Goal: Check status: Check status

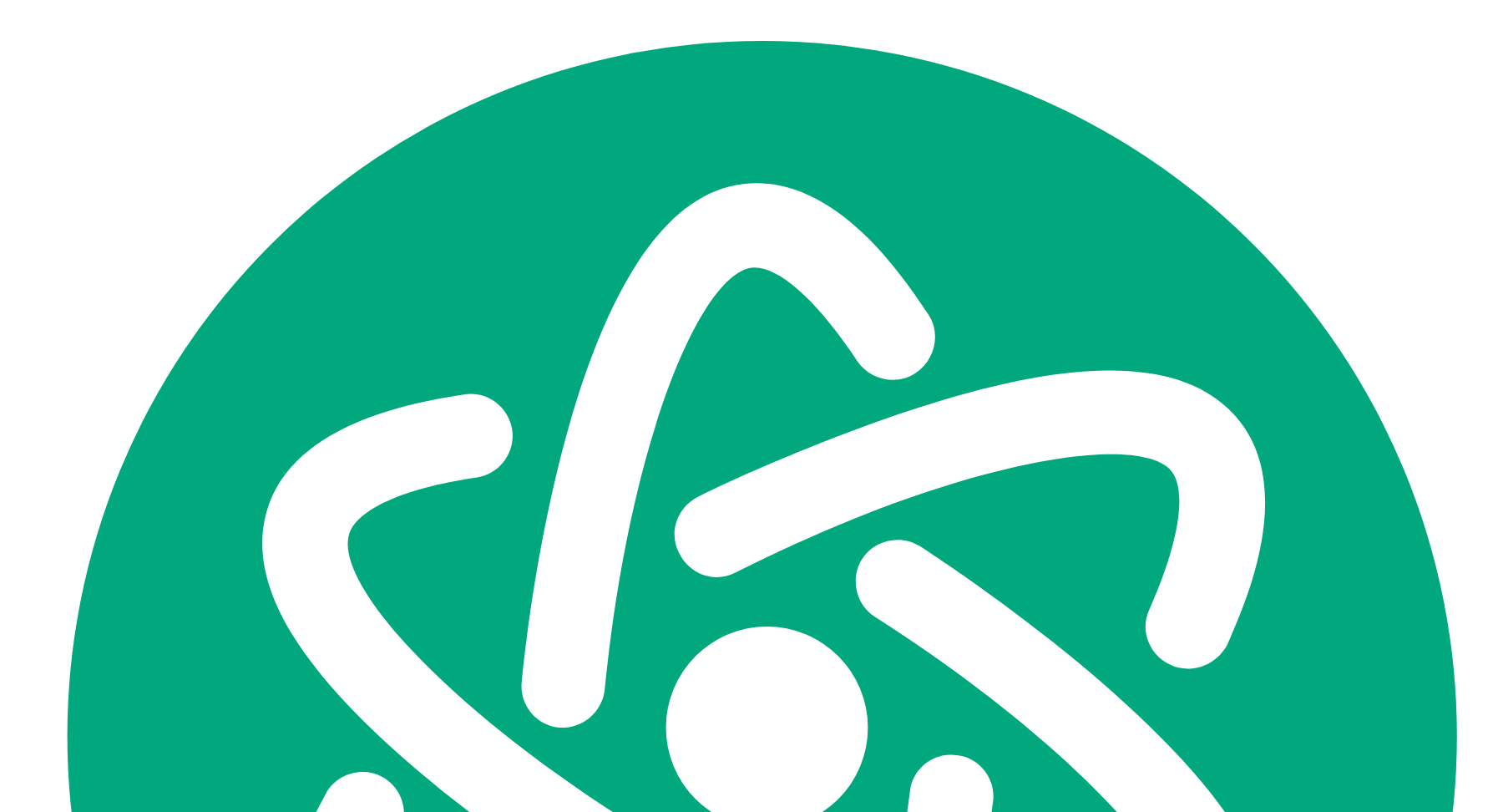
scroll to position [19379, 0]
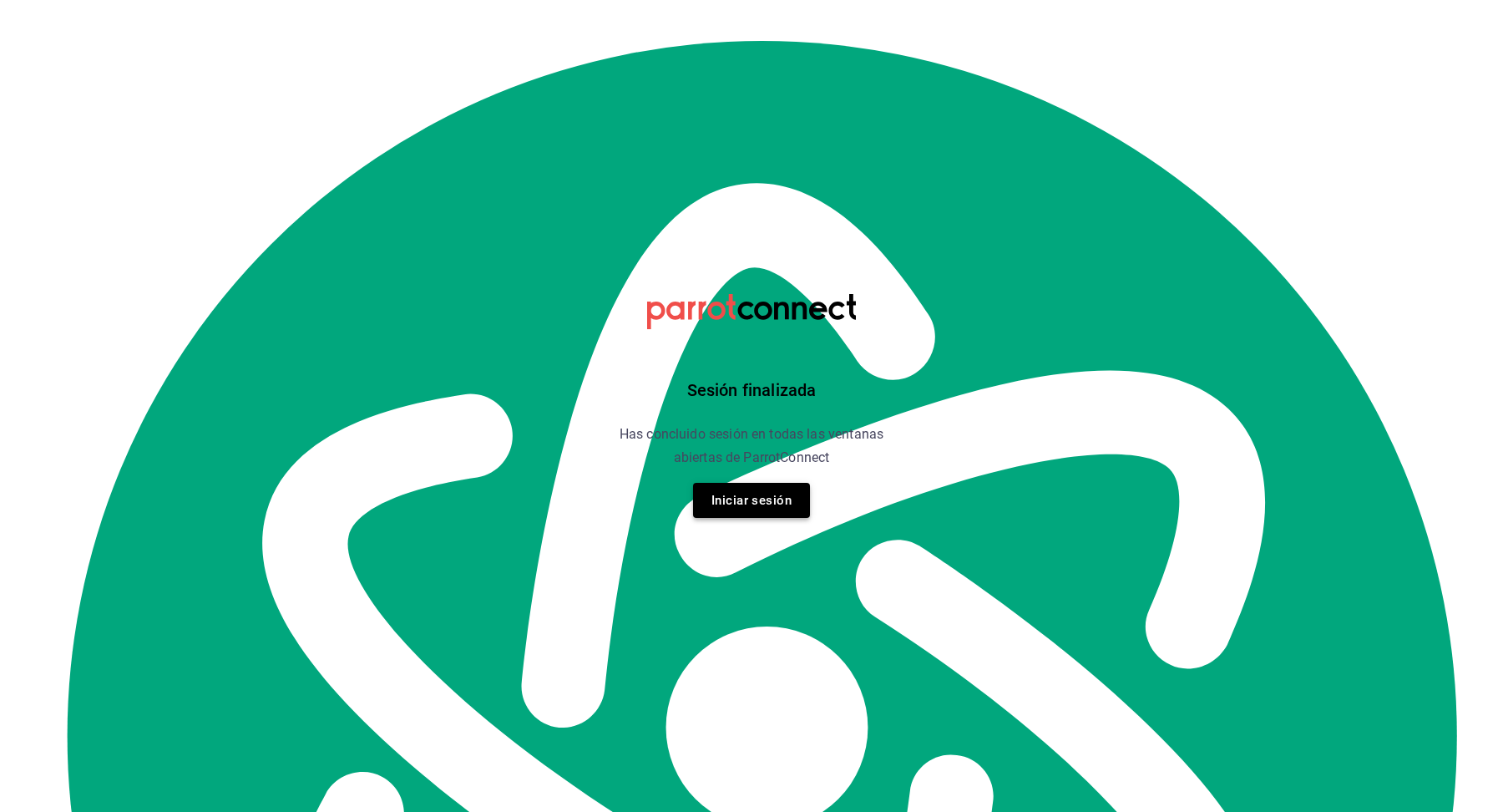
click at [751, 517] on button "Iniciar sesión" at bounding box center [751, 500] width 117 height 35
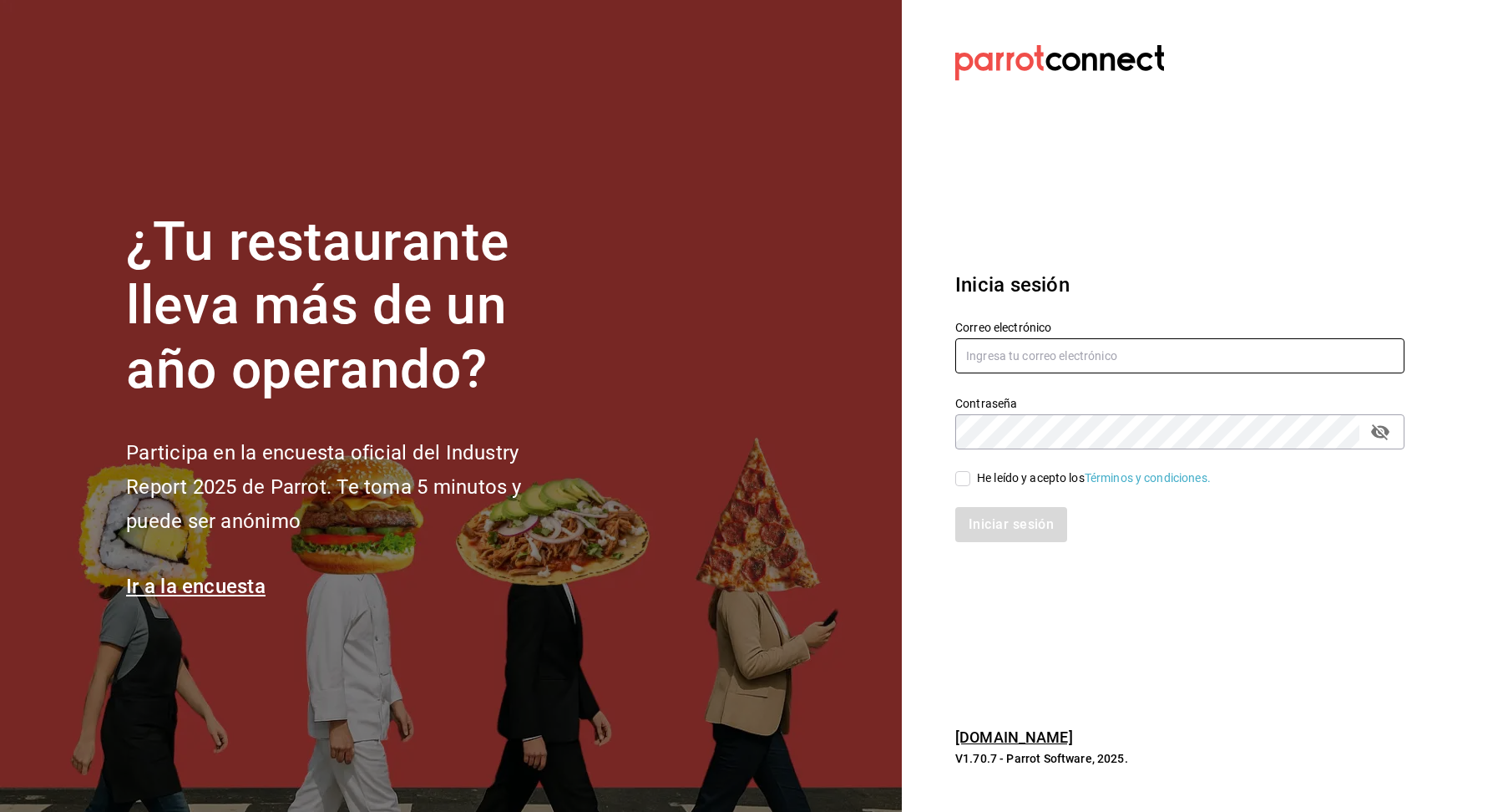
type input "[EMAIL_ADDRESS][DOMAIN_NAME]"
click at [966, 475] on input "He leído y acepto los Términos y condiciones." at bounding box center [962, 478] width 15 height 15
checkbox input "true"
click at [983, 518] on button "Iniciar sesión" at bounding box center [1012, 524] width 114 height 35
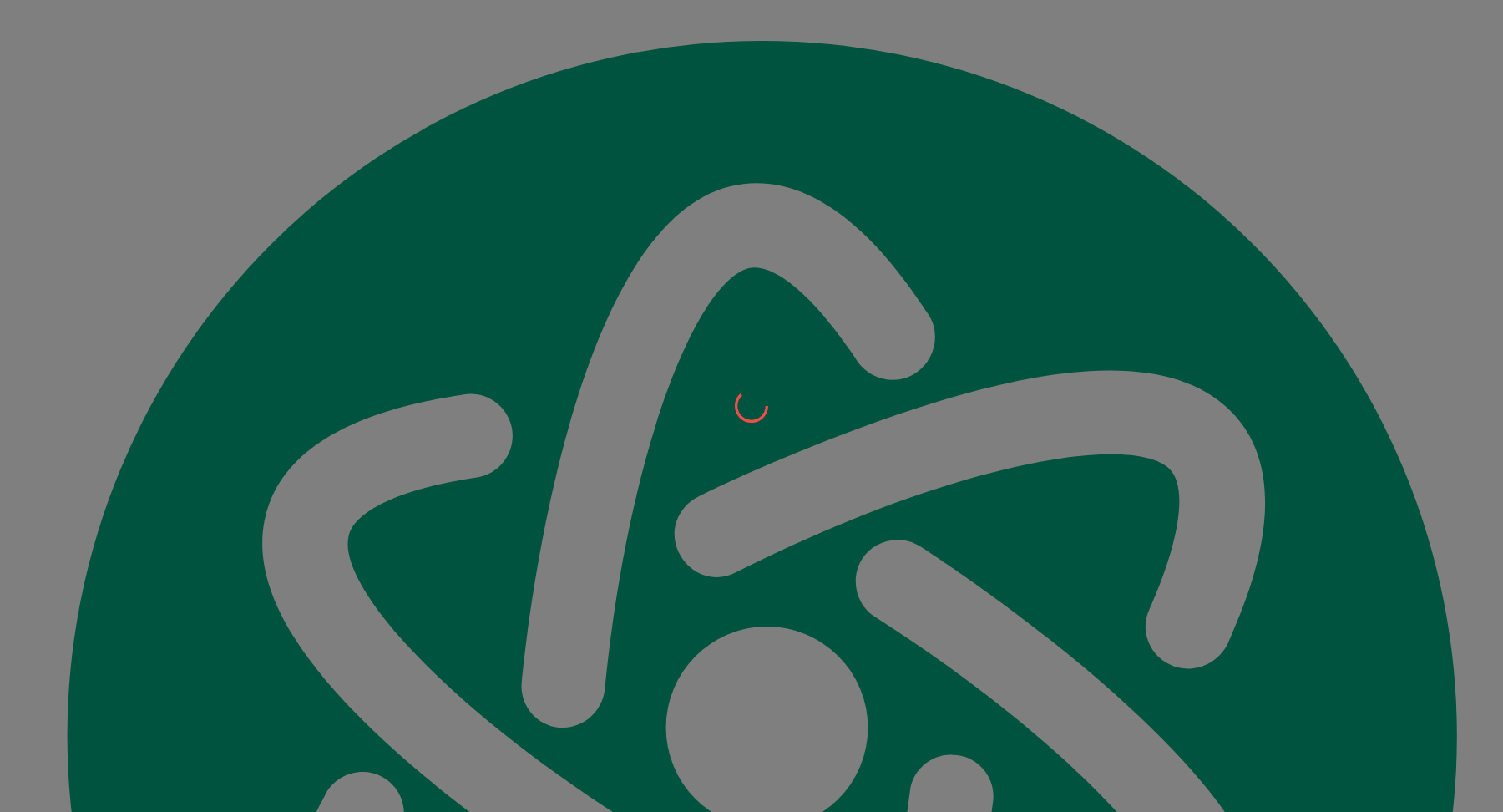
scroll to position [19379, 0]
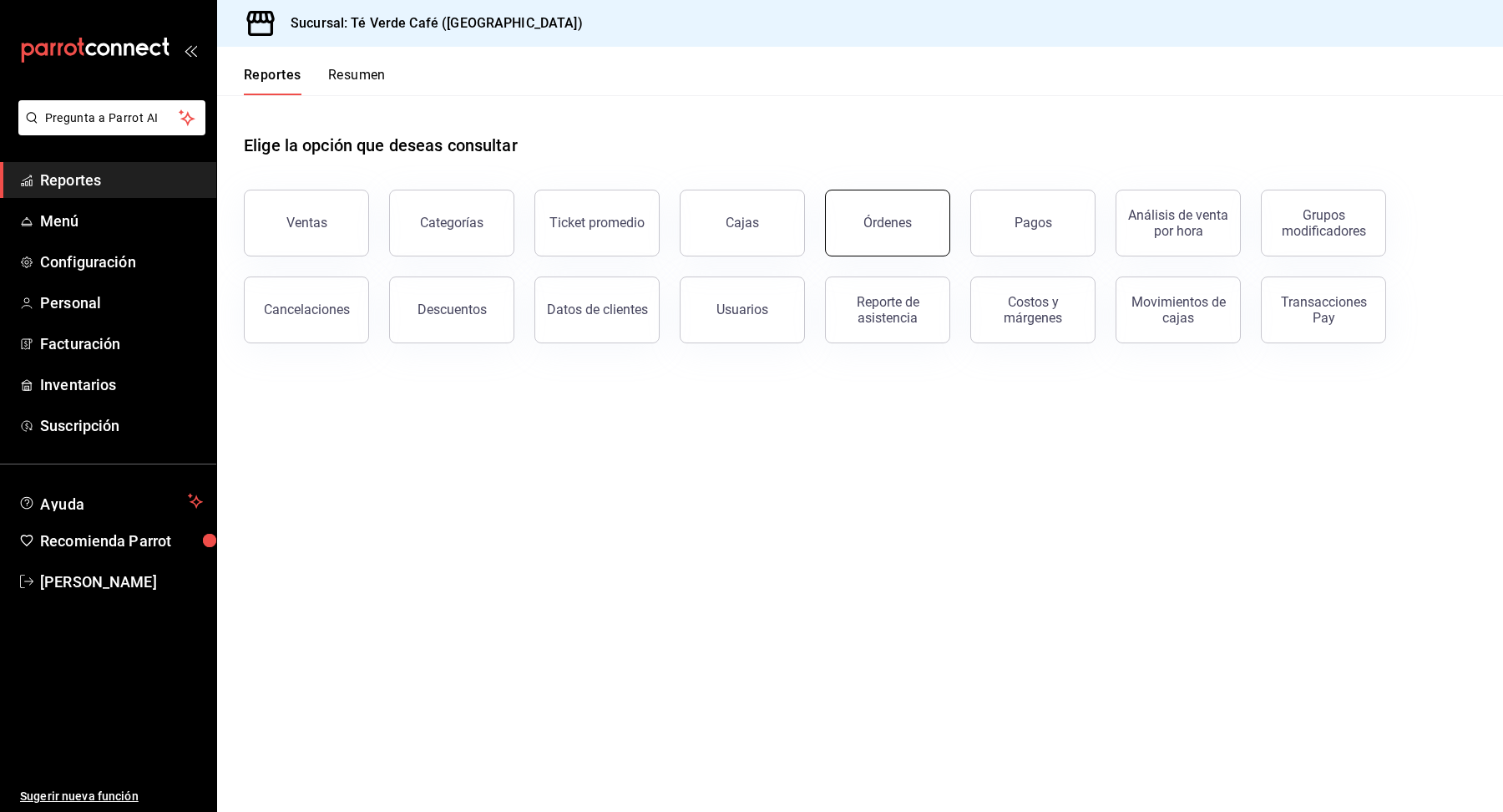
click at [937, 230] on button "Órdenes" at bounding box center [887, 223] width 125 height 67
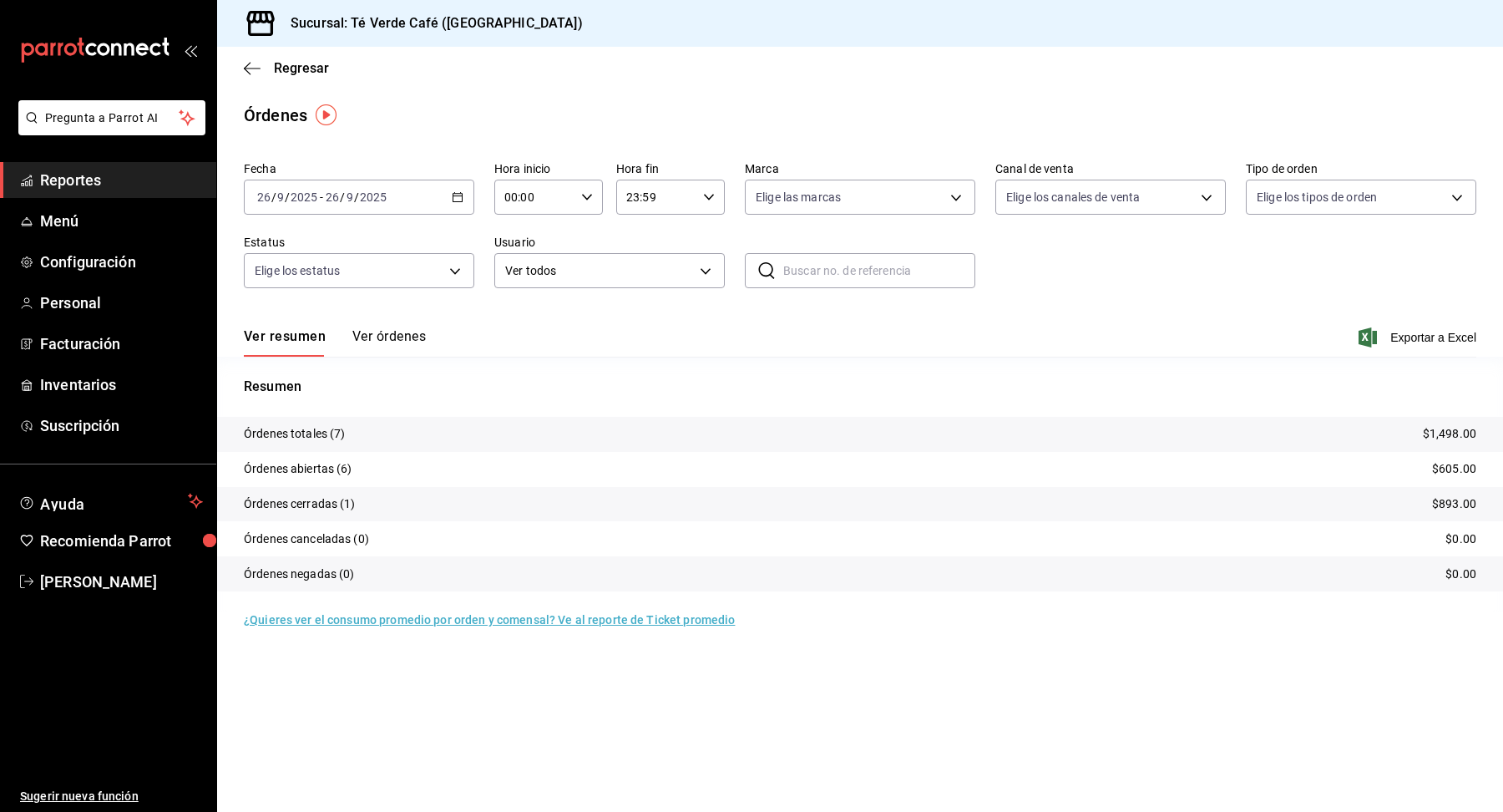
click at [419, 341] on button "Ver órdenes" at bounding box center [388, 342] width 73 height 28
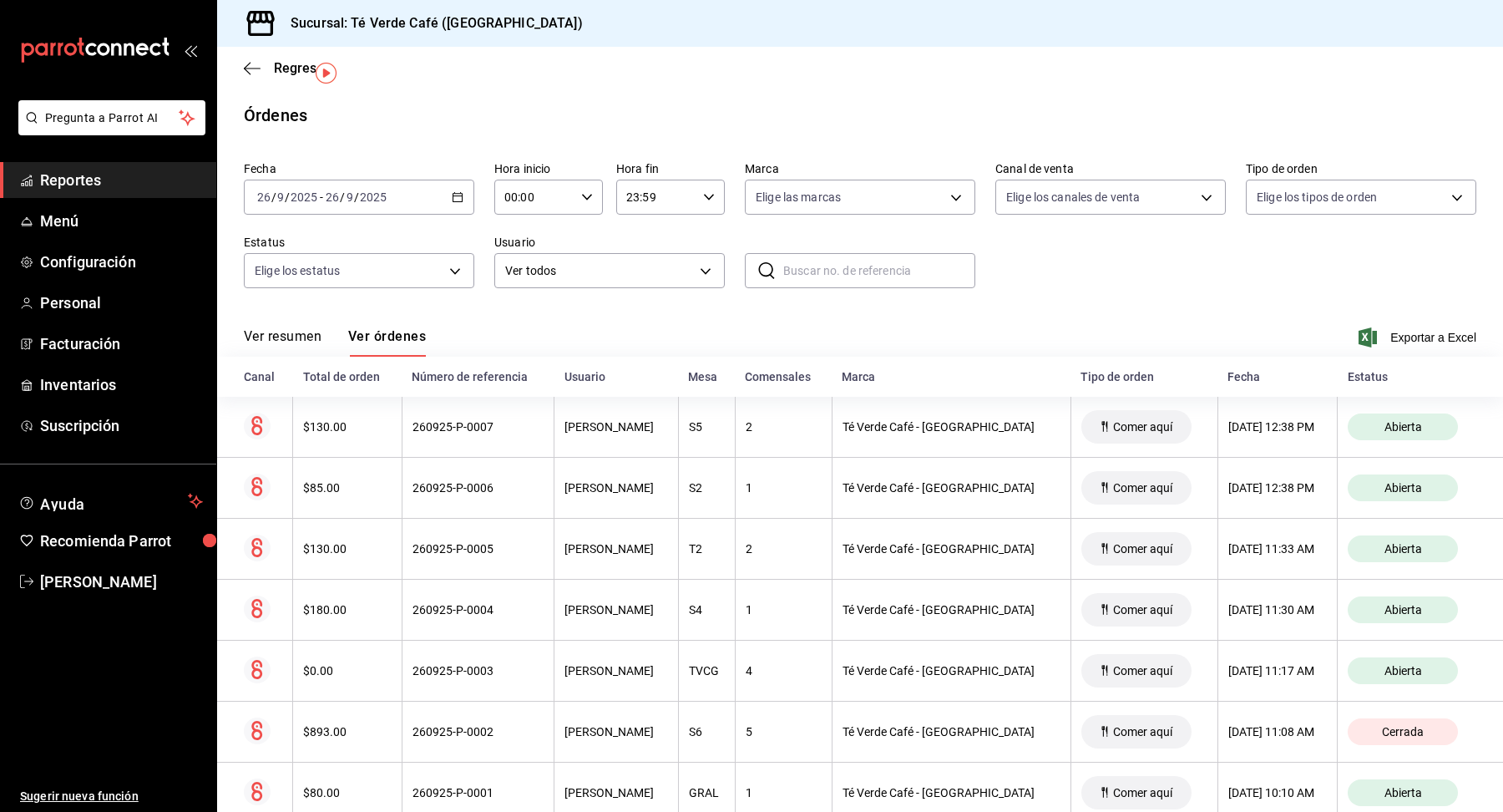
scroll to position [42, 0]
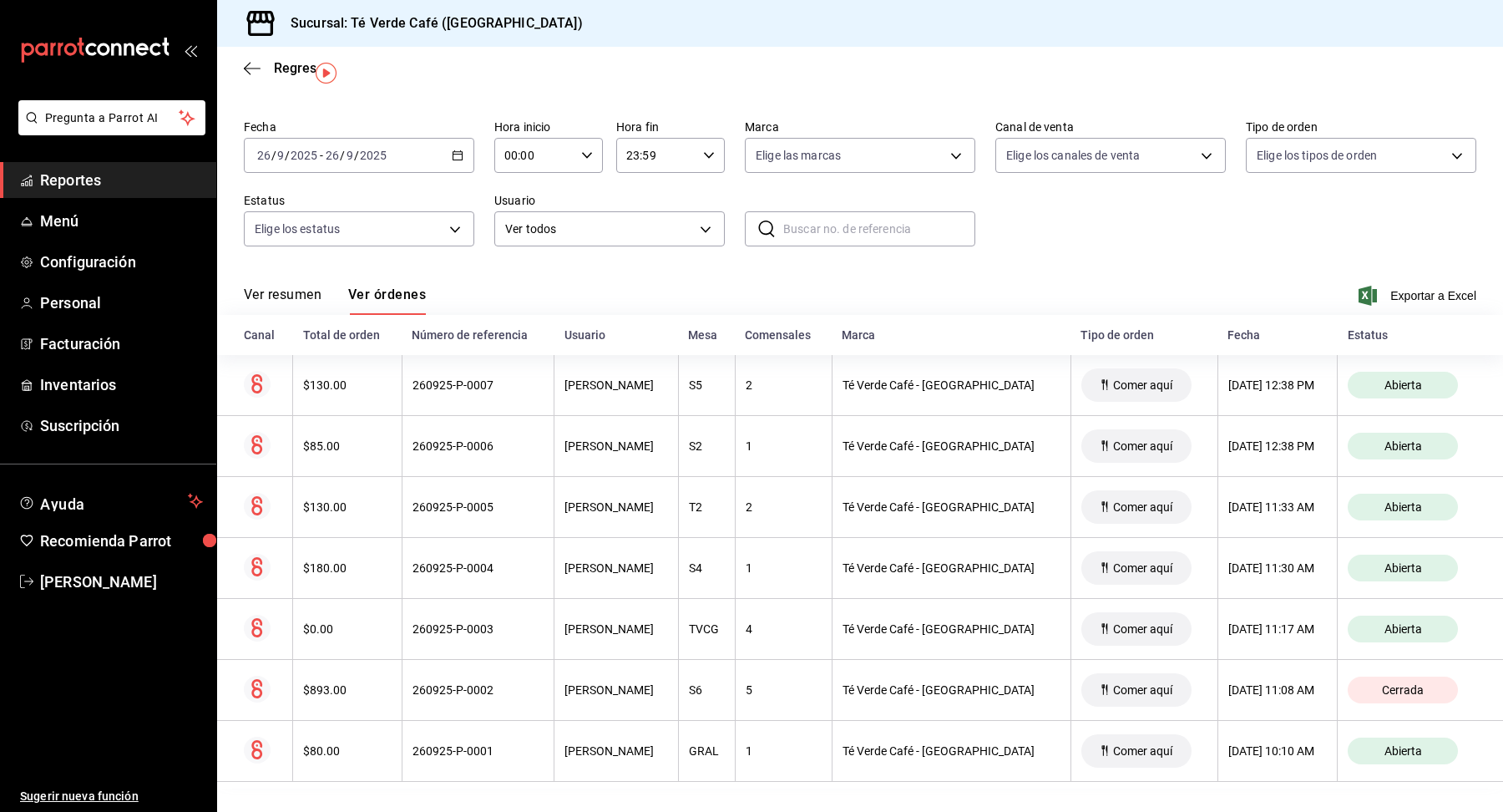
click at [297, 299] on button "Ver resumen" at bounding box center [283, 300] width 78 height 28
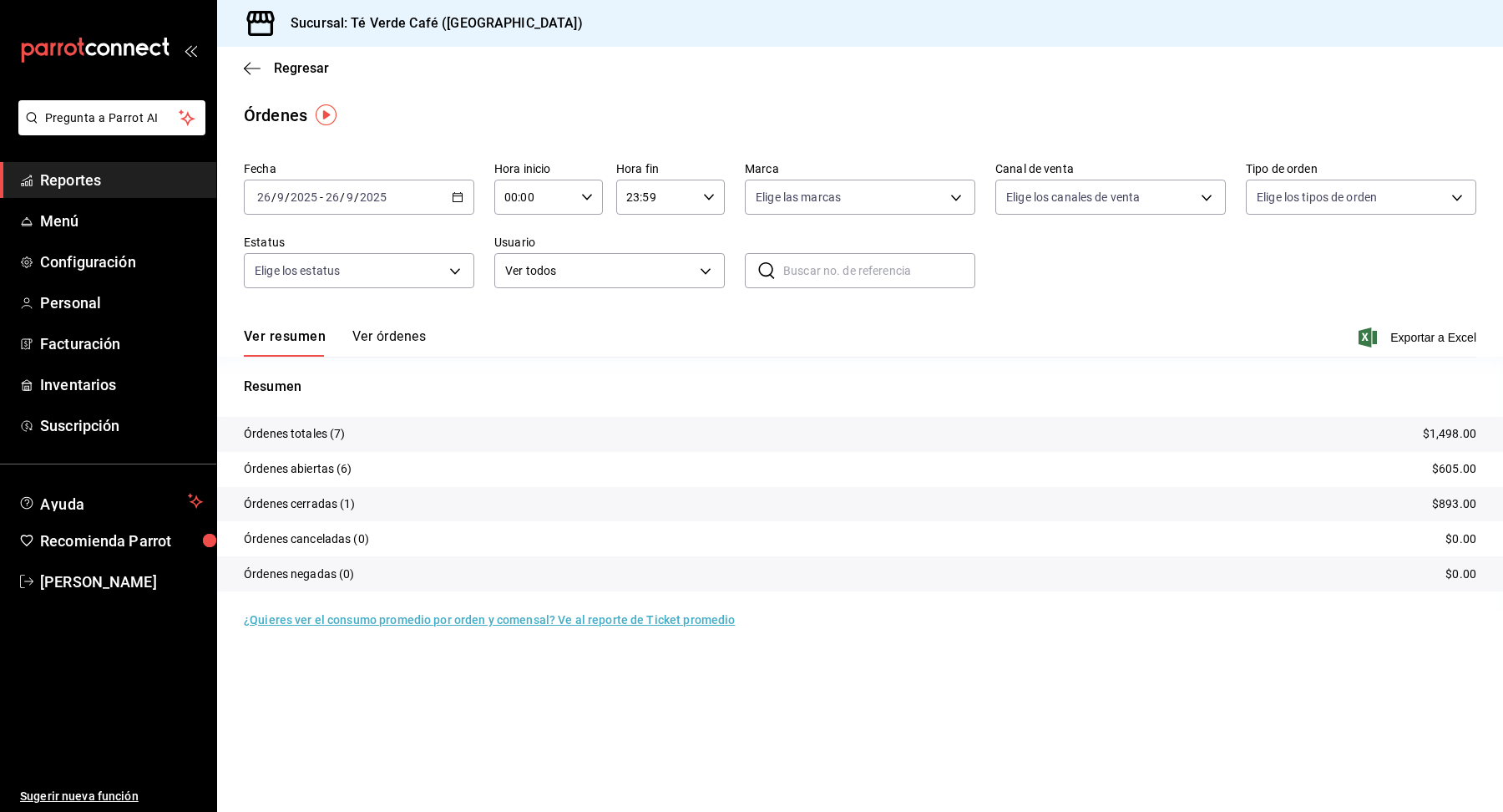
click at [386, 335] on button "Ver órdenes" at bounding box center [388, 342] width 73 height 28
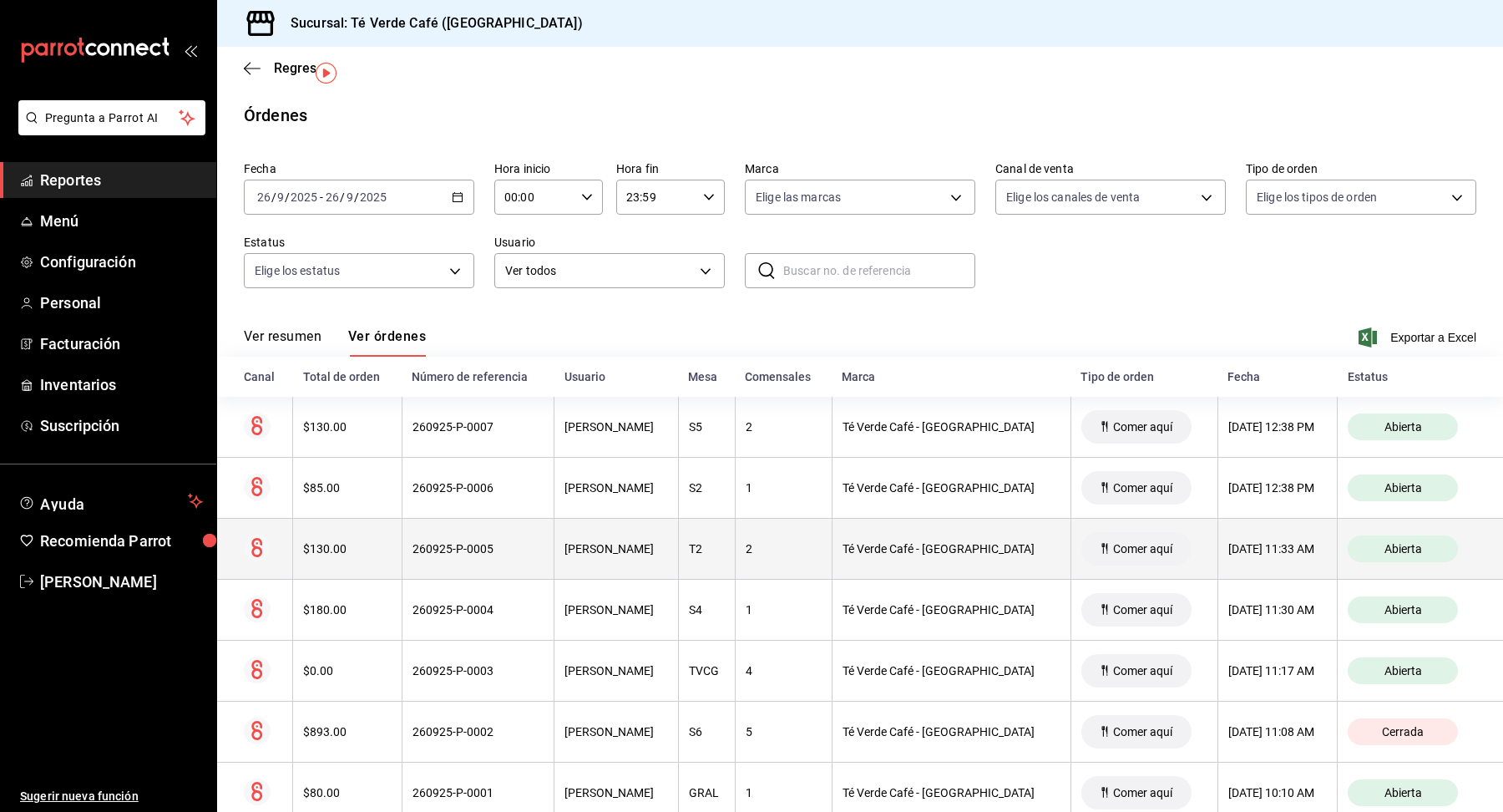
scroll to position [42, 0]
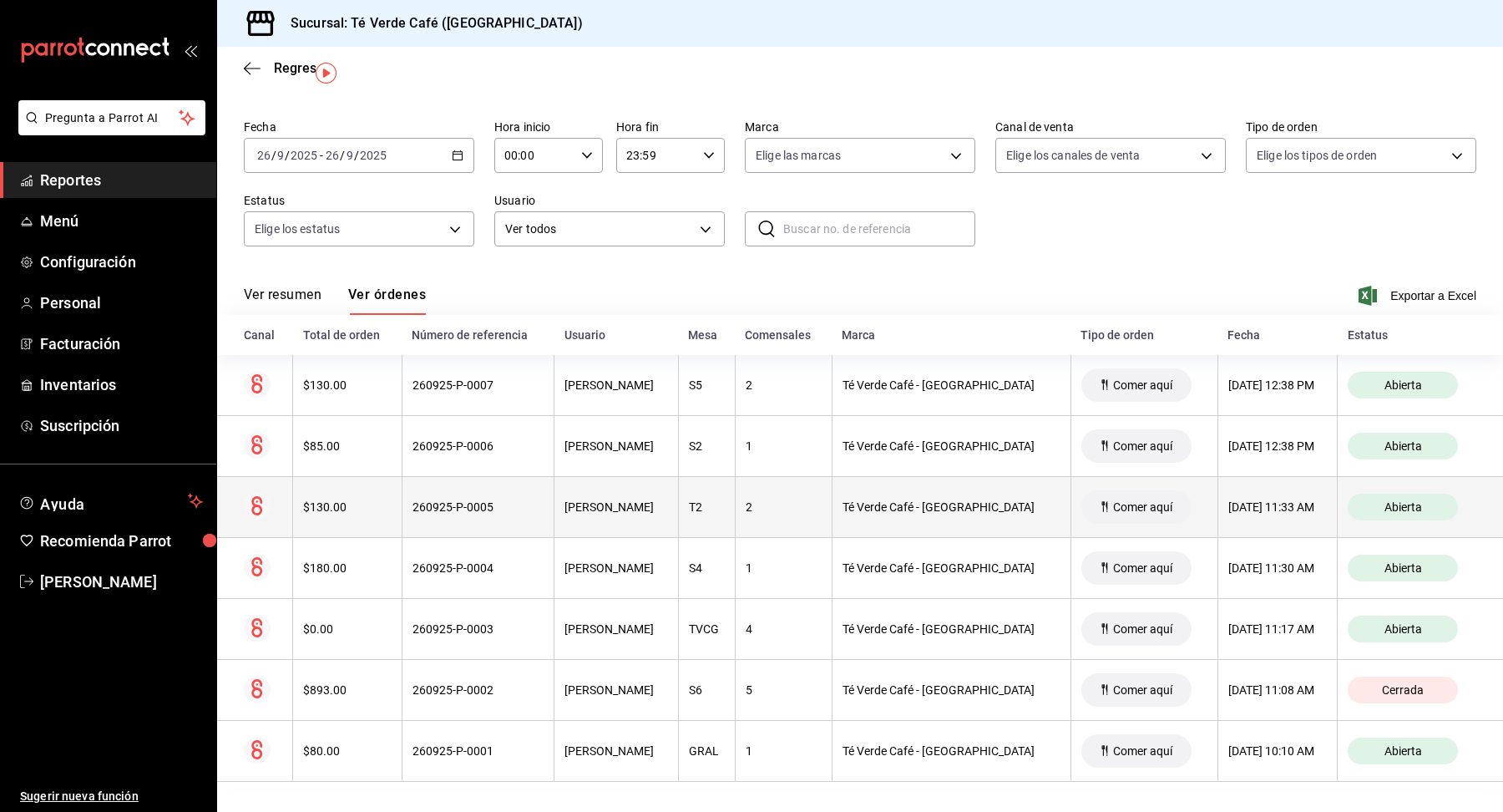
click at [319, 512] on div "$130.00" at bounding box center [347, 506] width 88 height 13
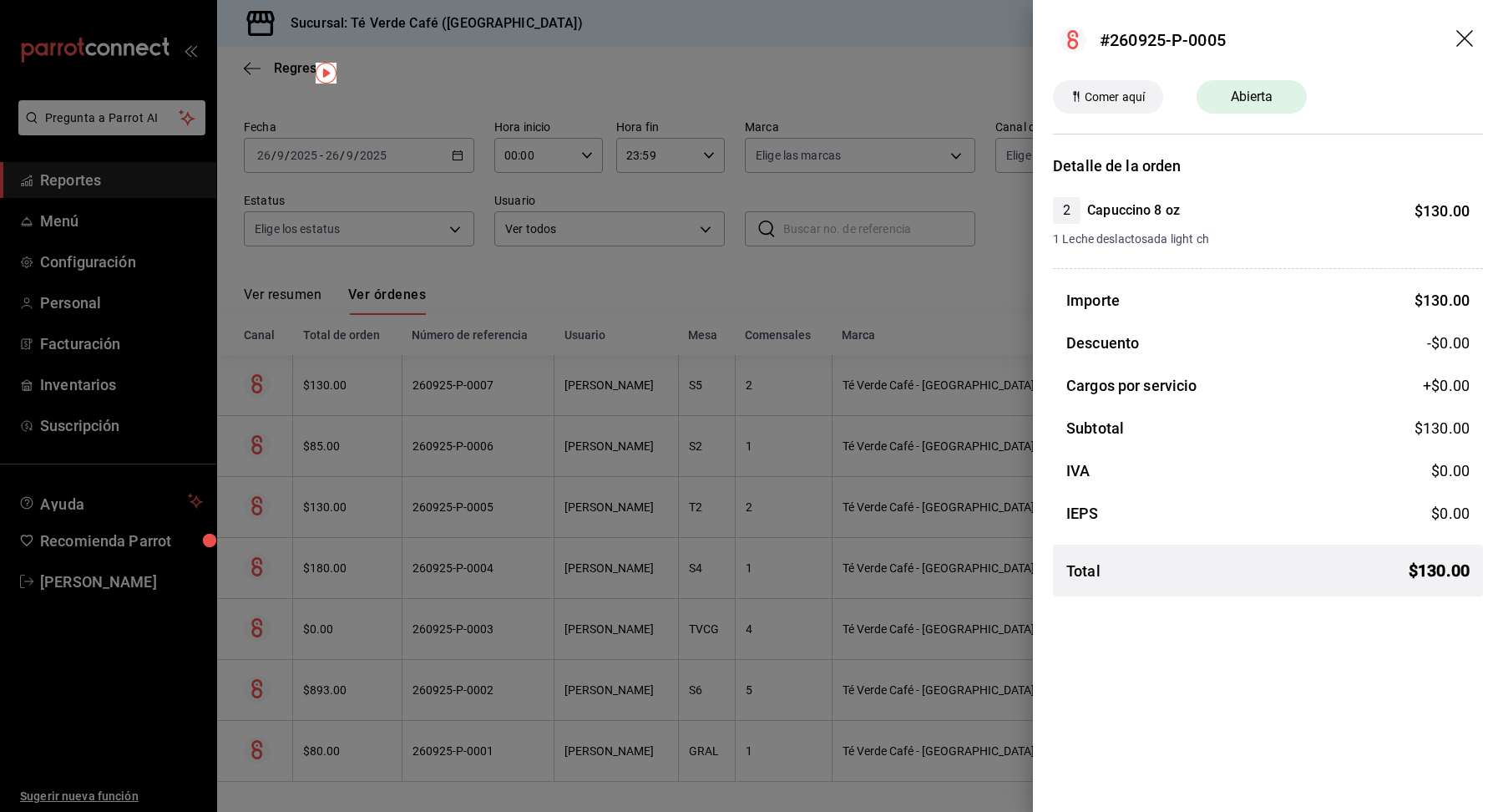
click at [1460, 36] on icon "drag" at bounding box center [1466, 40] width 20 height 20
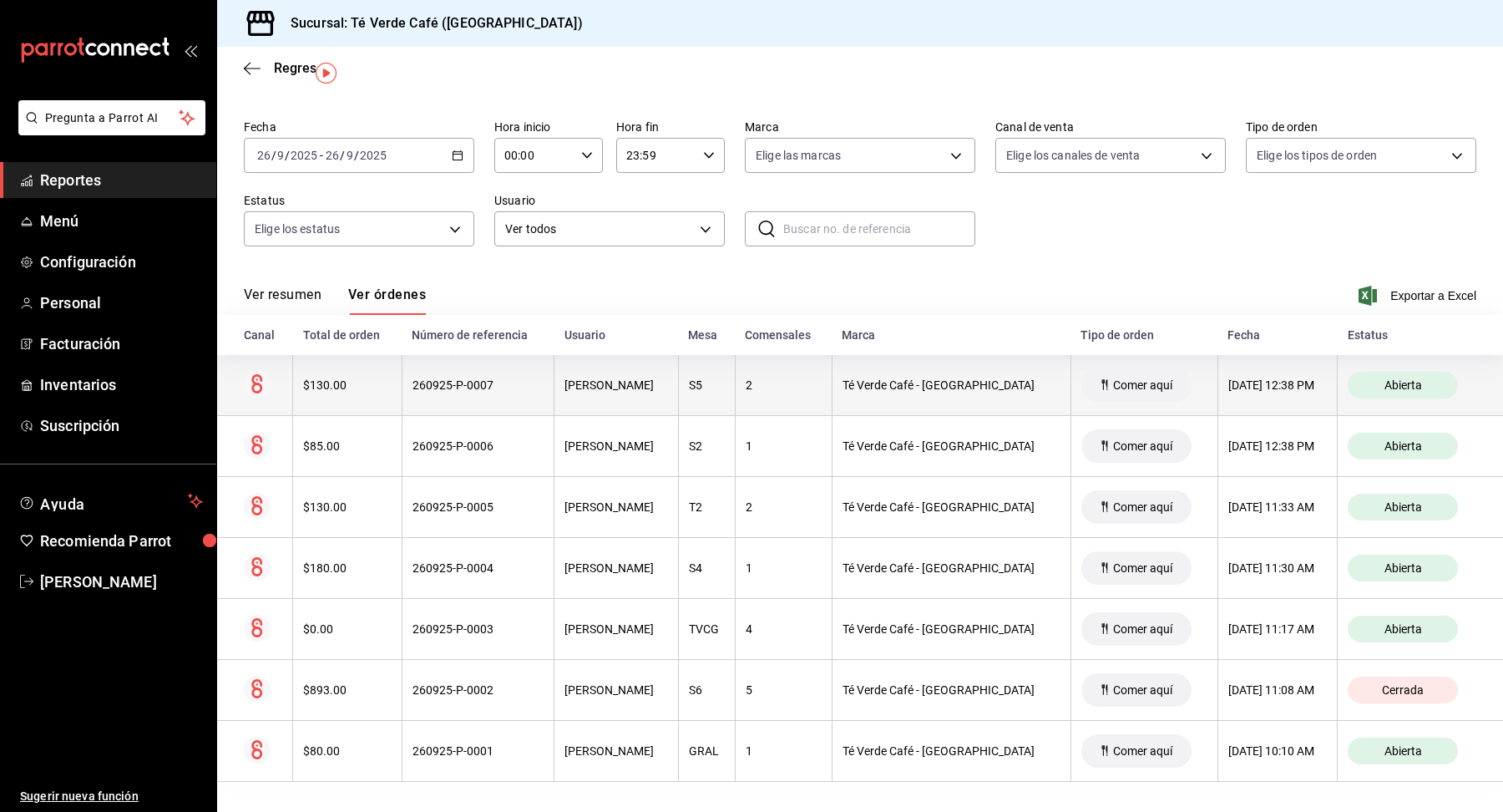
click at [348, 363] on th "$130.00" at bounding box center [347, 385] width 109 height 61
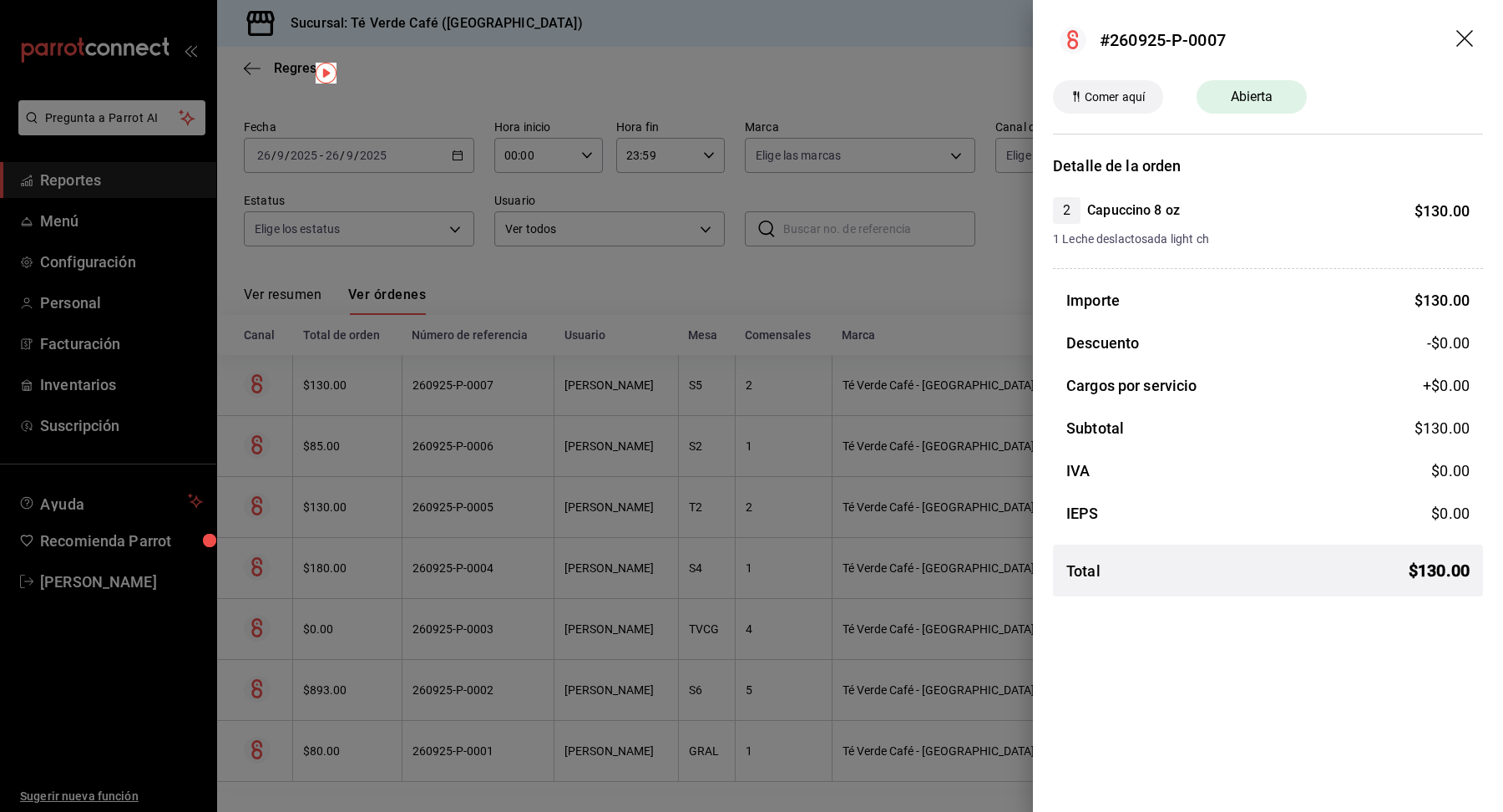
click at [1464, 36] on icon "drag" at bounding box center [1466, 40] width 20 height 20
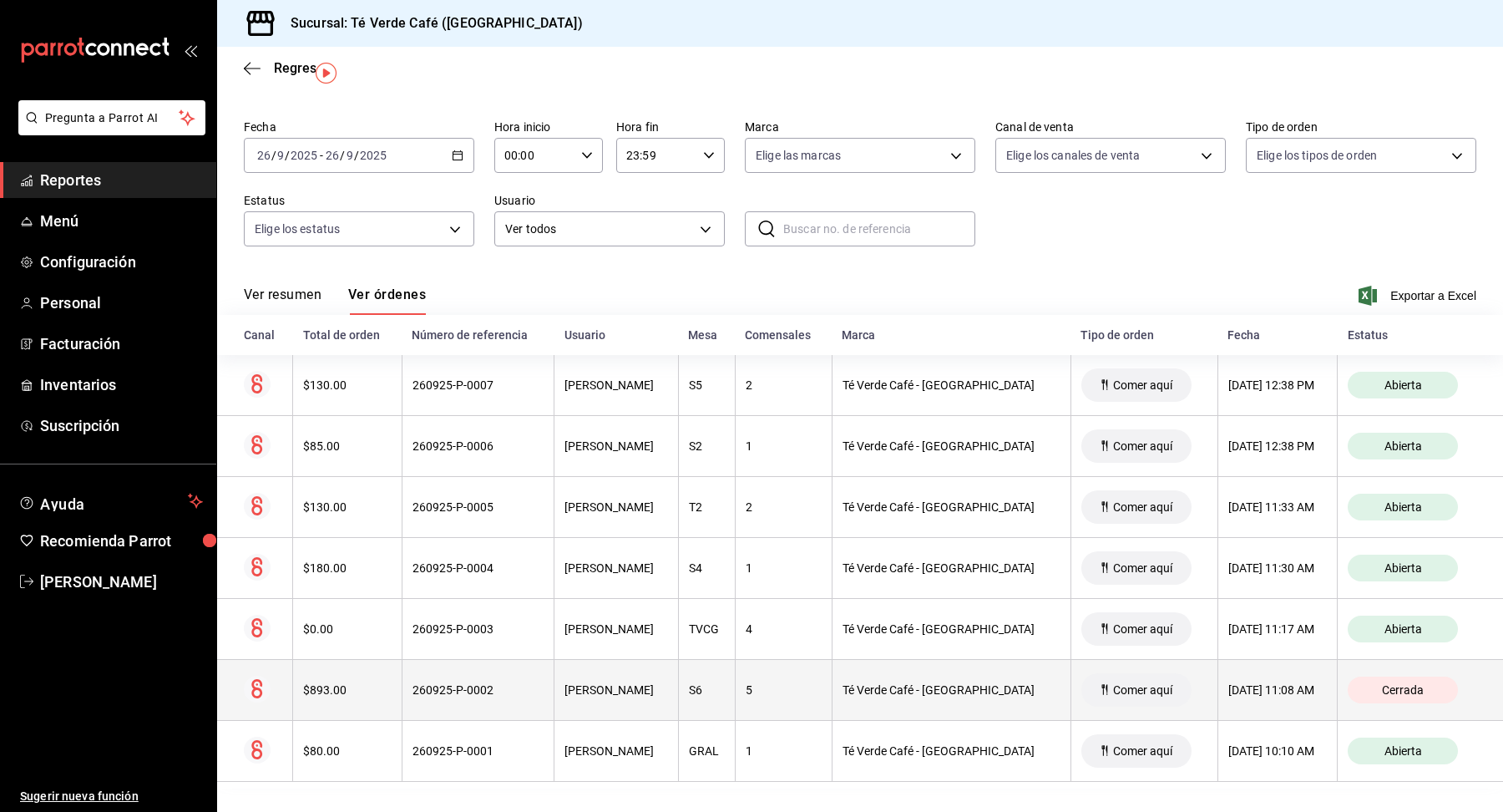
click at [327, 686] on div "$893.00" at bounding box center [347, 689] width 88 height 13
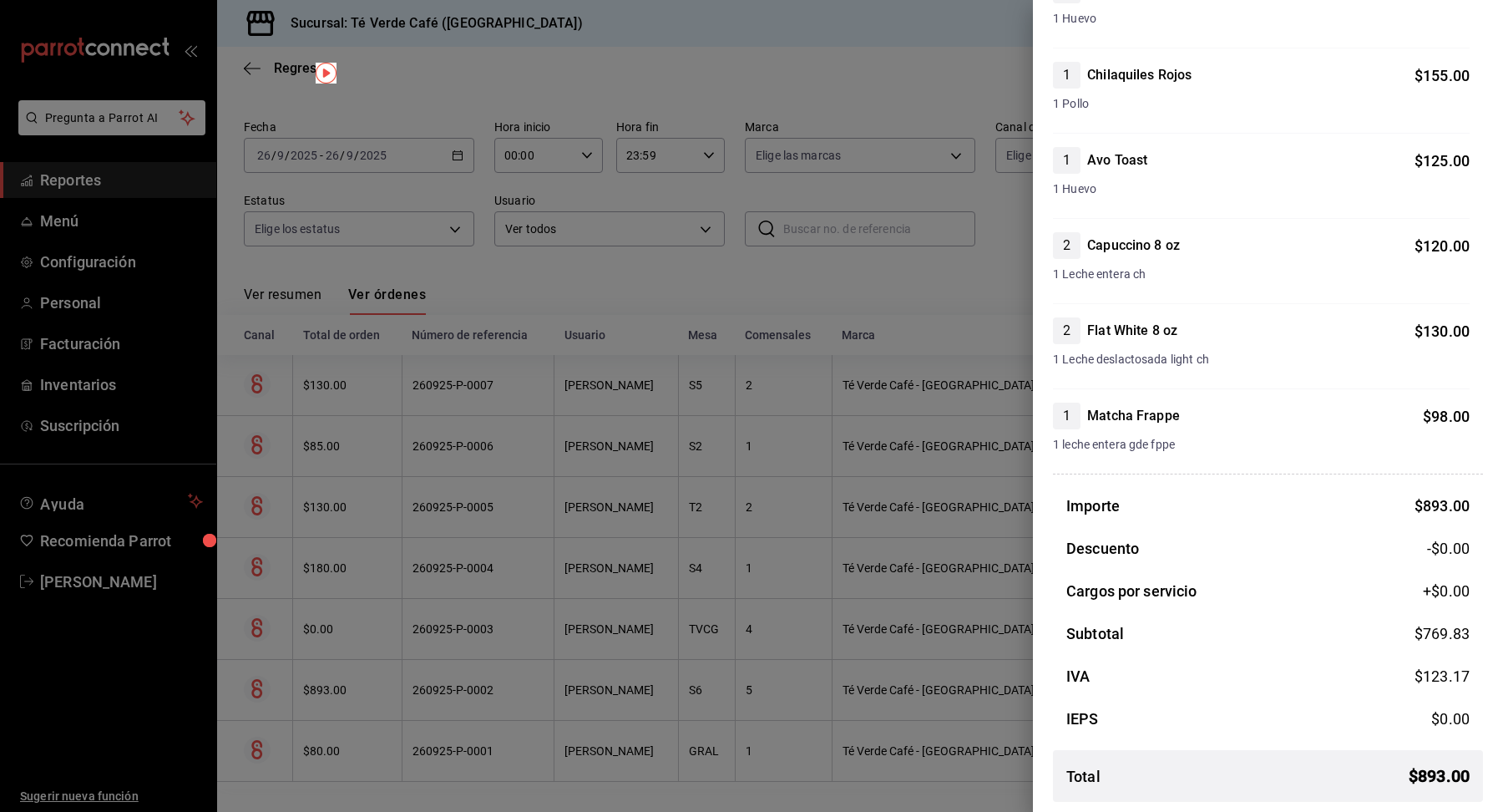
scroll to position [0, 0]
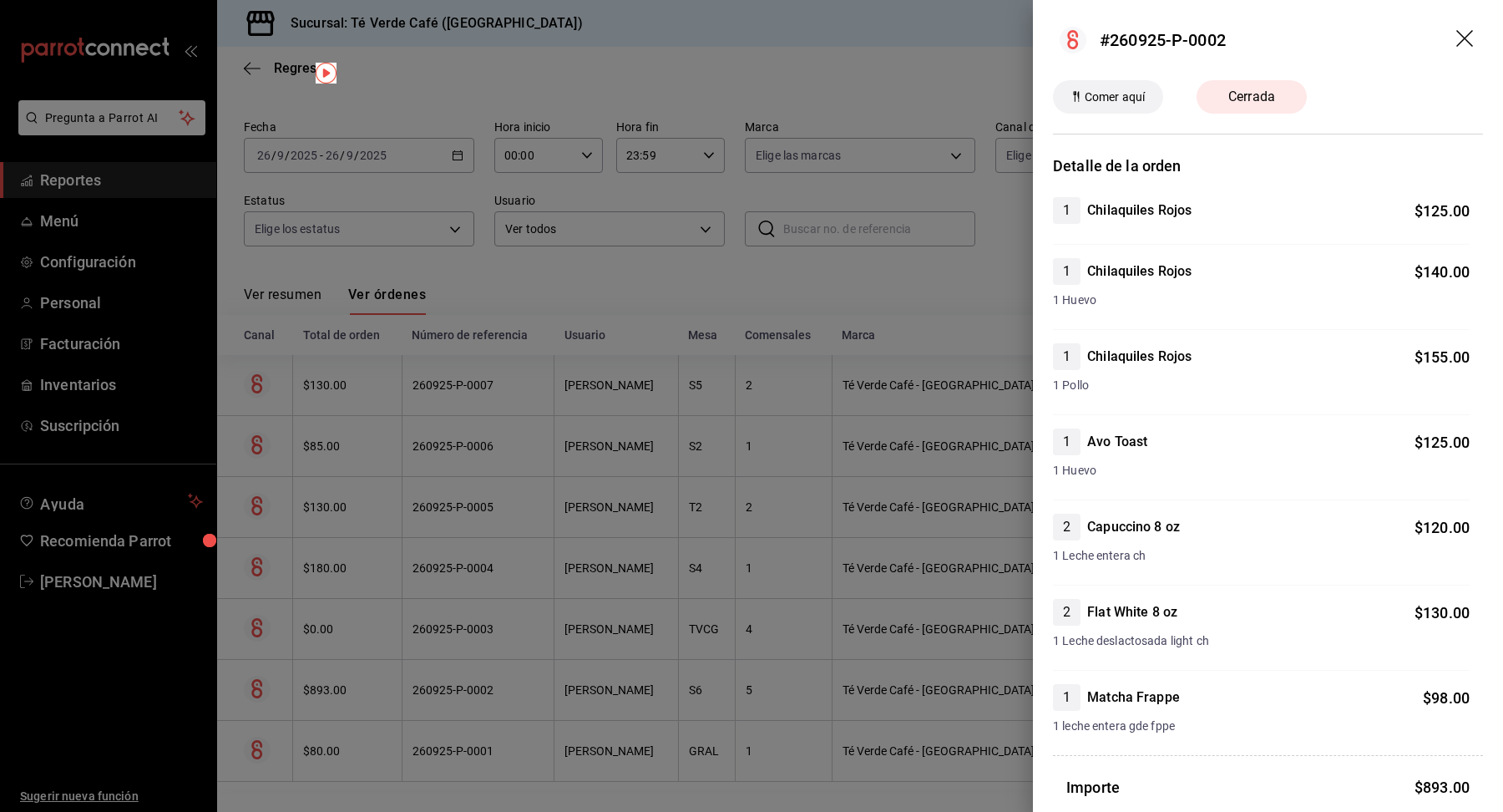
click at [1462, 38] on icon "drag" at bounding box center [1466, 40] width 20 height 20
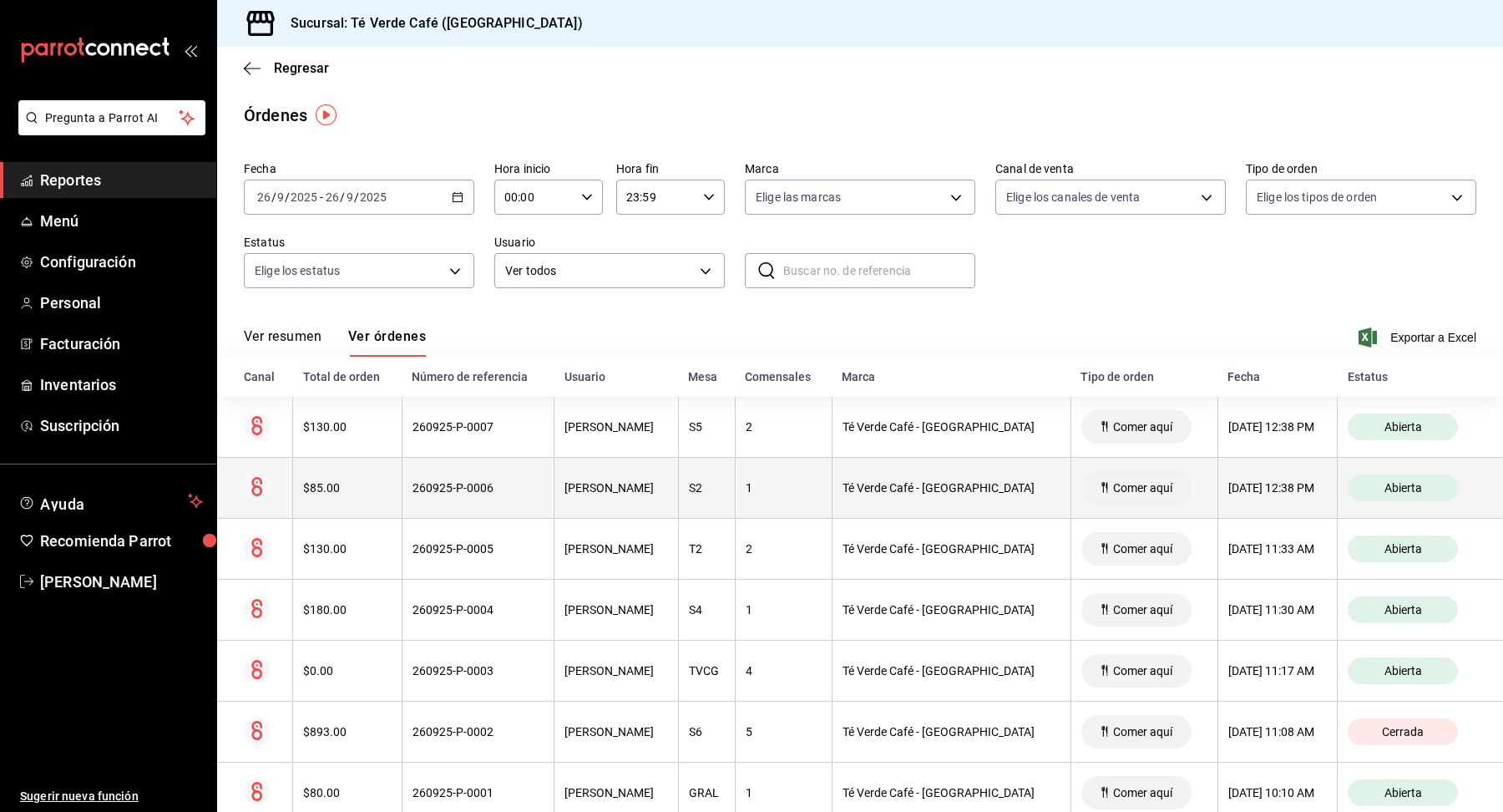
scroll to position [42, 0]
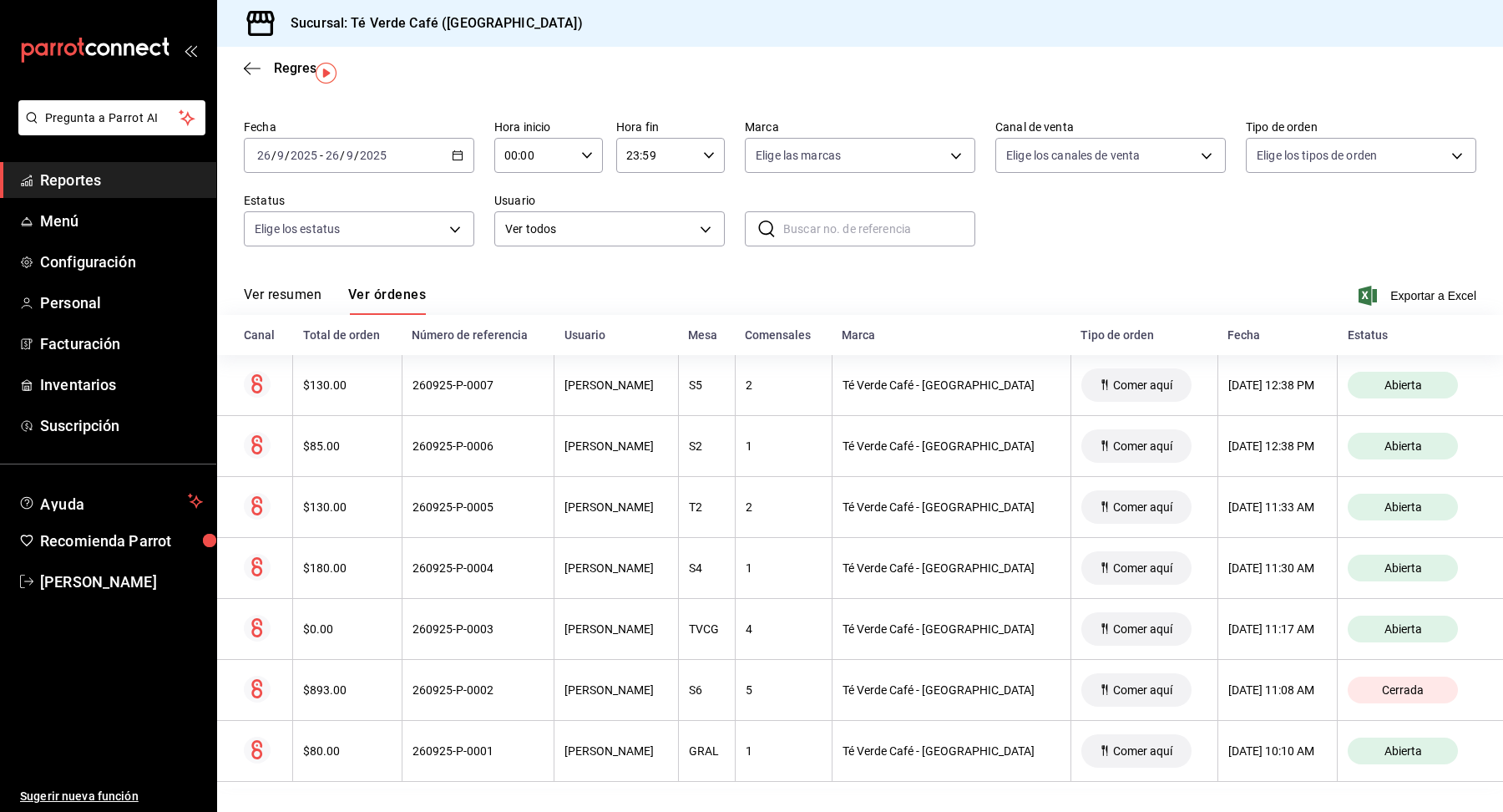
click at [302, 293] on button "Ver resumen" at bounding box center [283, 300] width 78 height 28
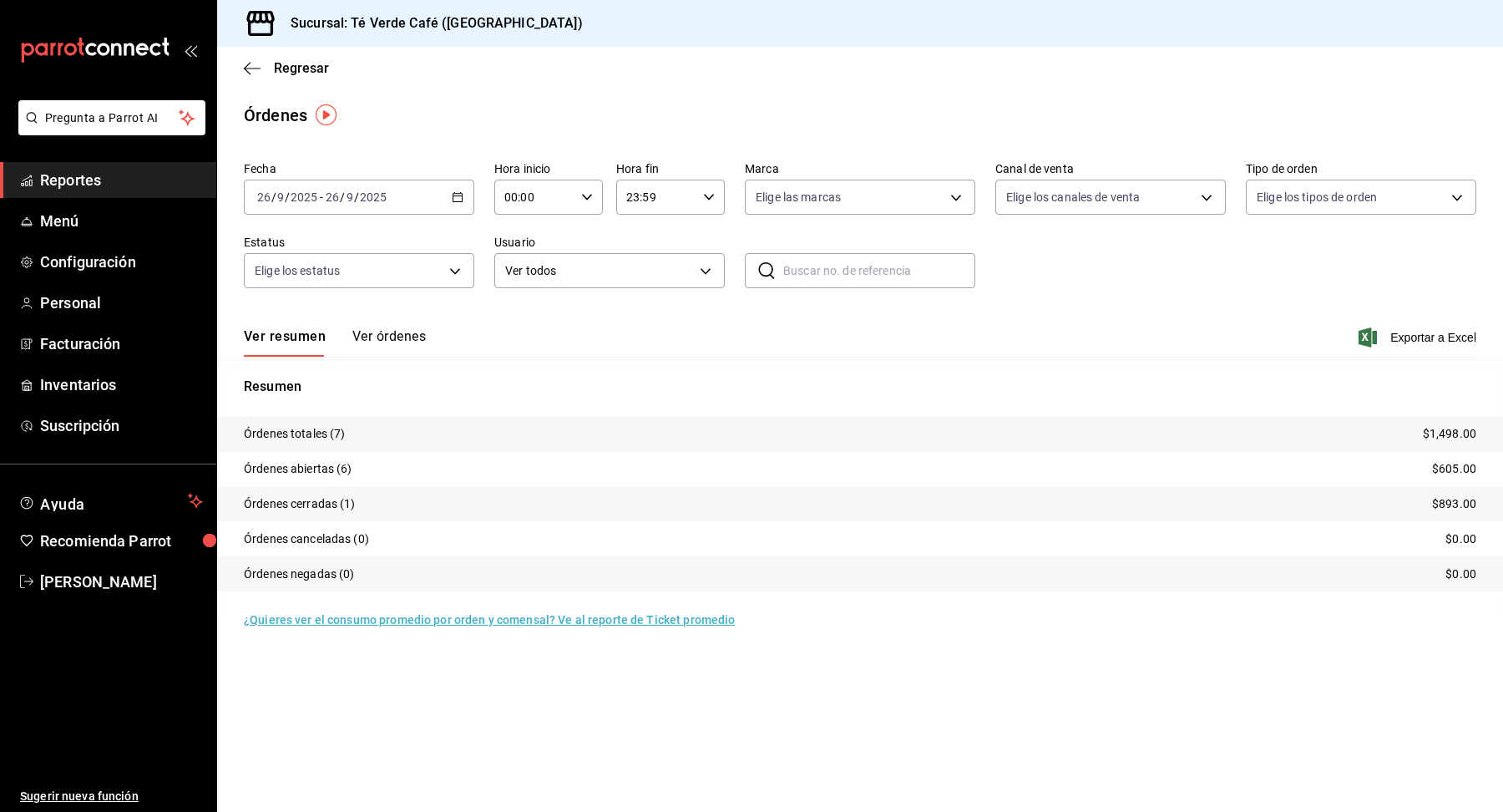
click at [96, 189] on span "Reportes" at bounding box center [121, 180] width 163 height 23
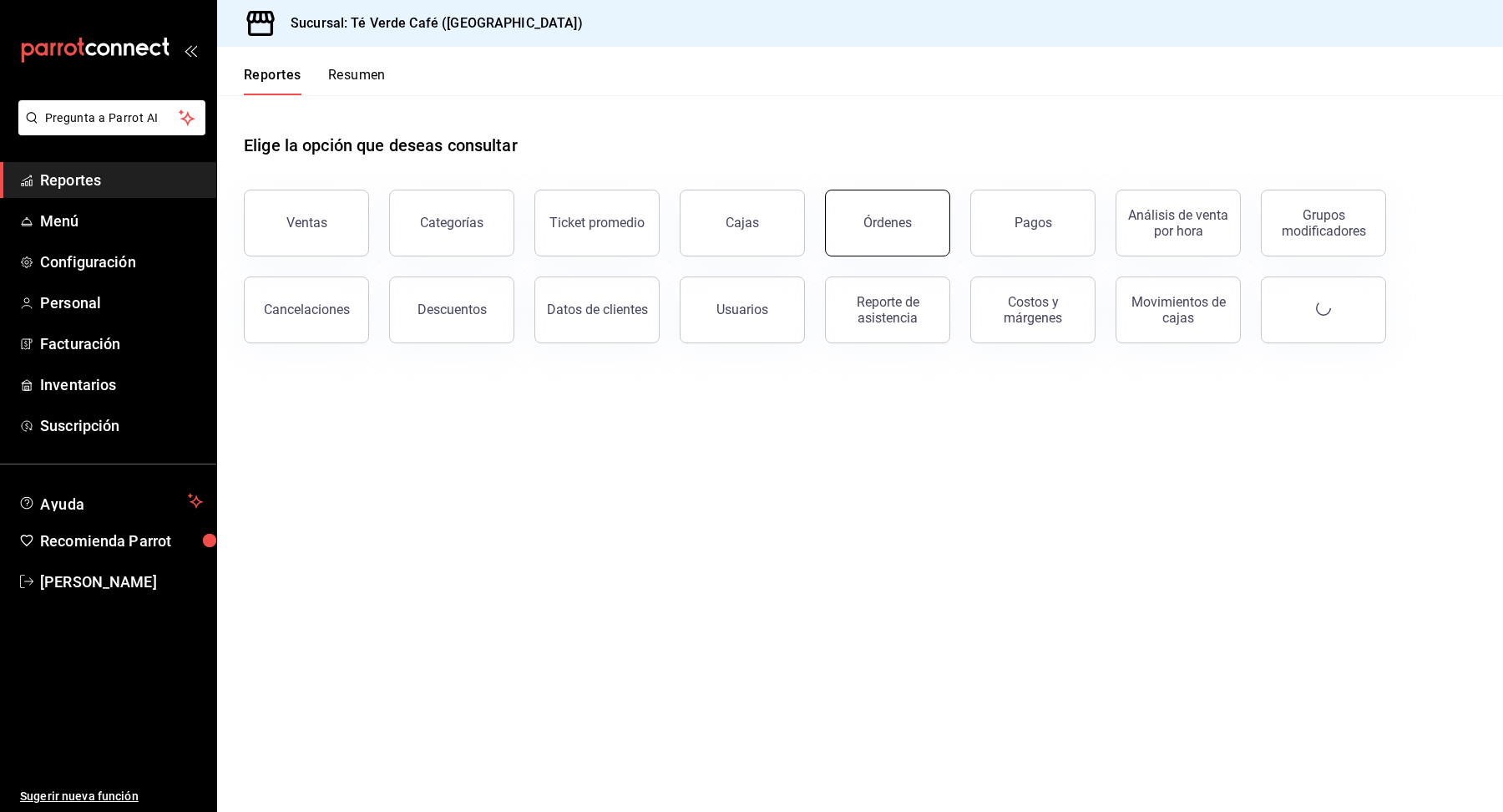
click at [903, 251] on button "Órdenes" at bounding box center [887, 223] width 125 height 67
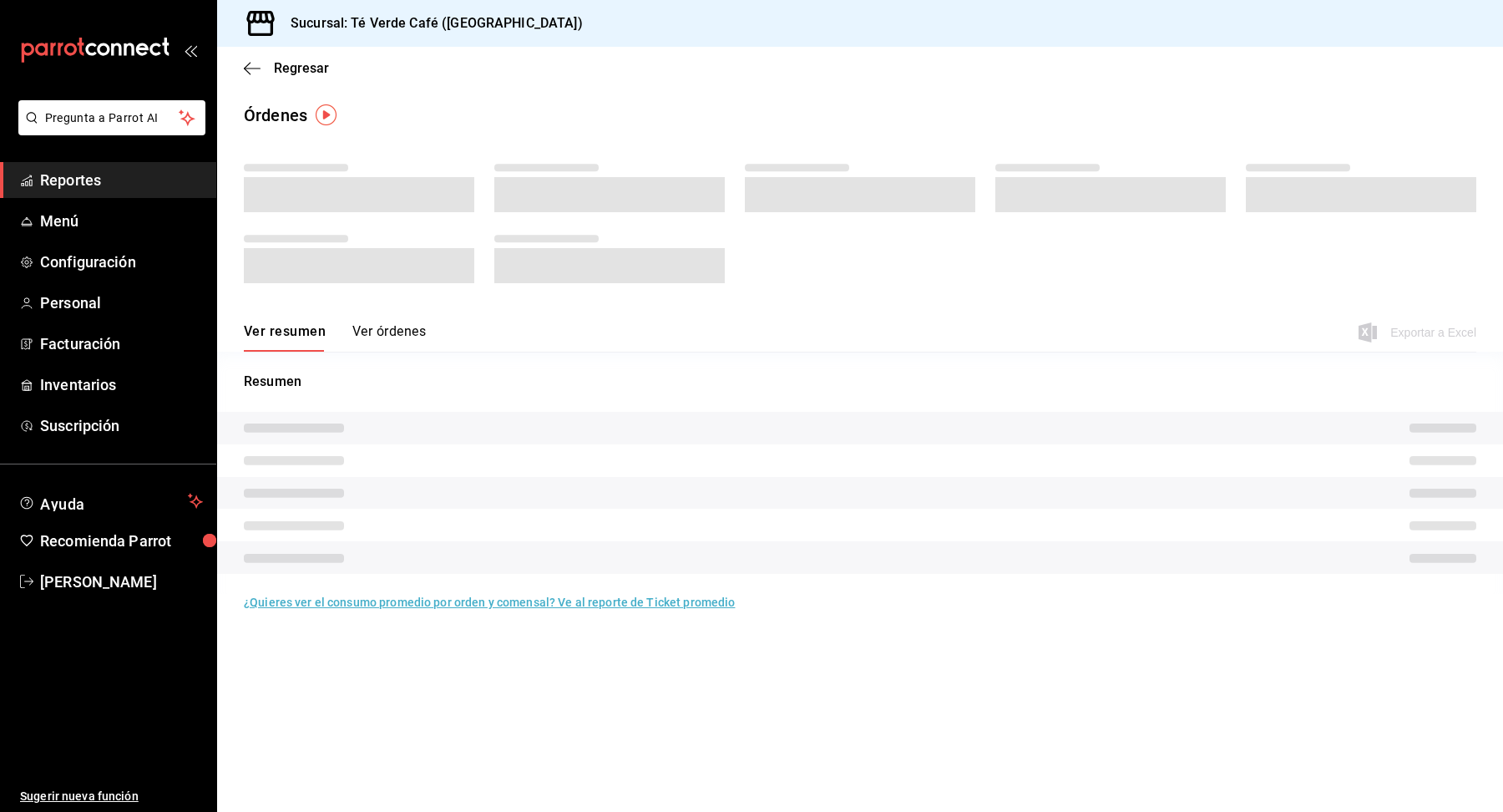
click at [87, 188] on span "Reportes" at bounding box center [121, 180] width 163 height 23
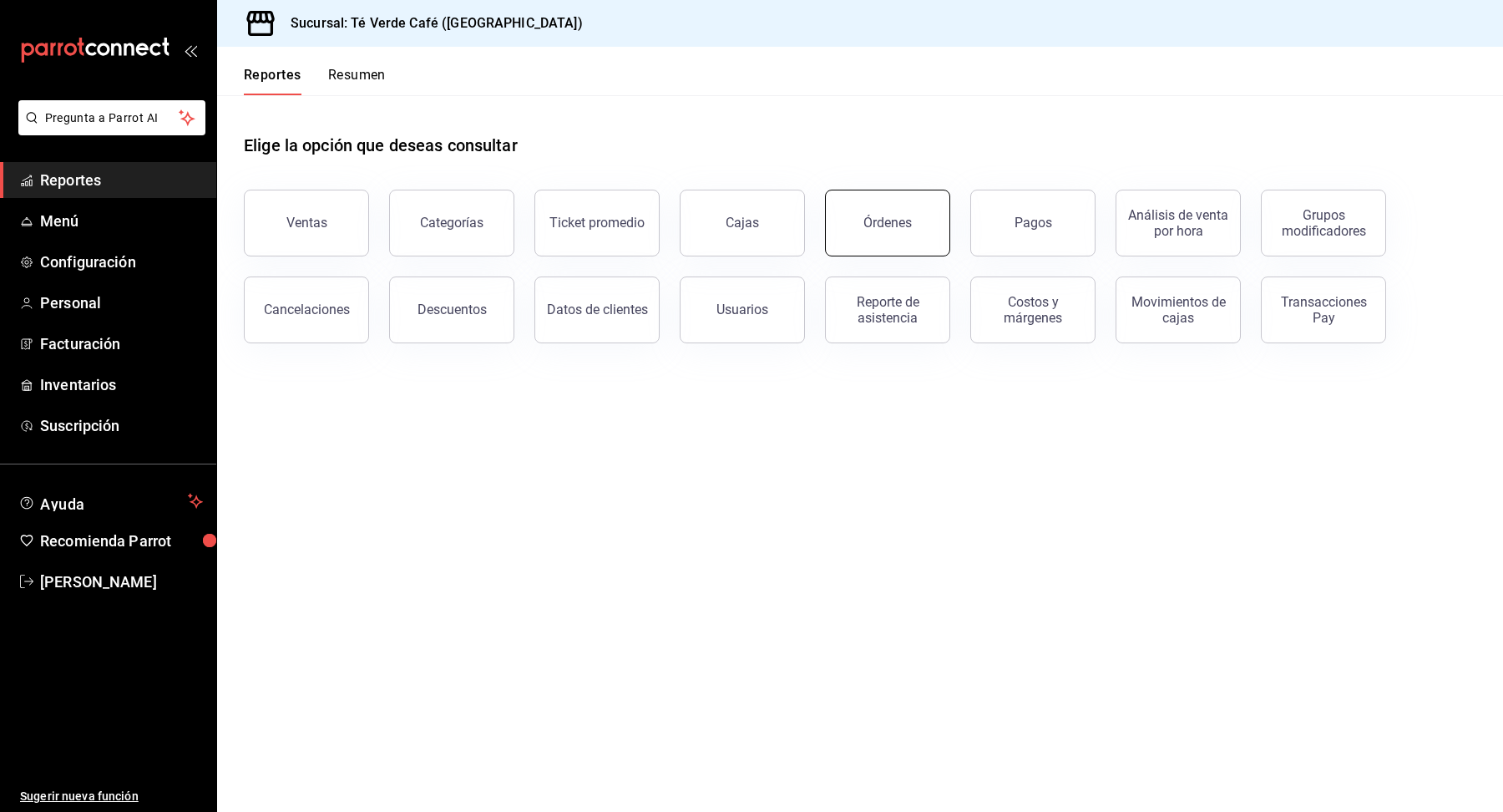
click at [882, 236] on button "Órdenes" at bounding box center [887, 223] width 125 height 67
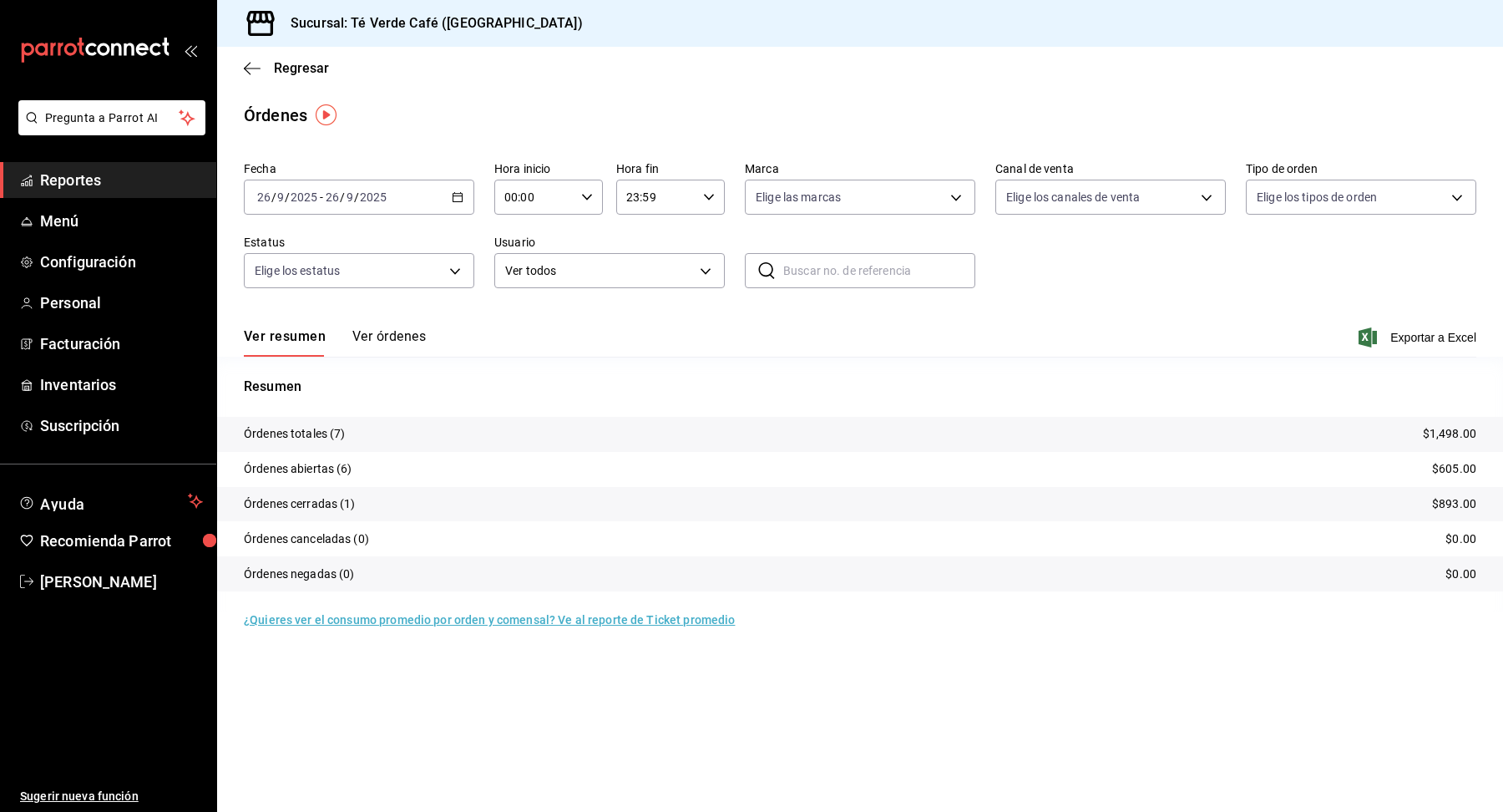
click at [412, 342] on button "Ver órdenes" at bounding box center [388, 342] width 73 height 28
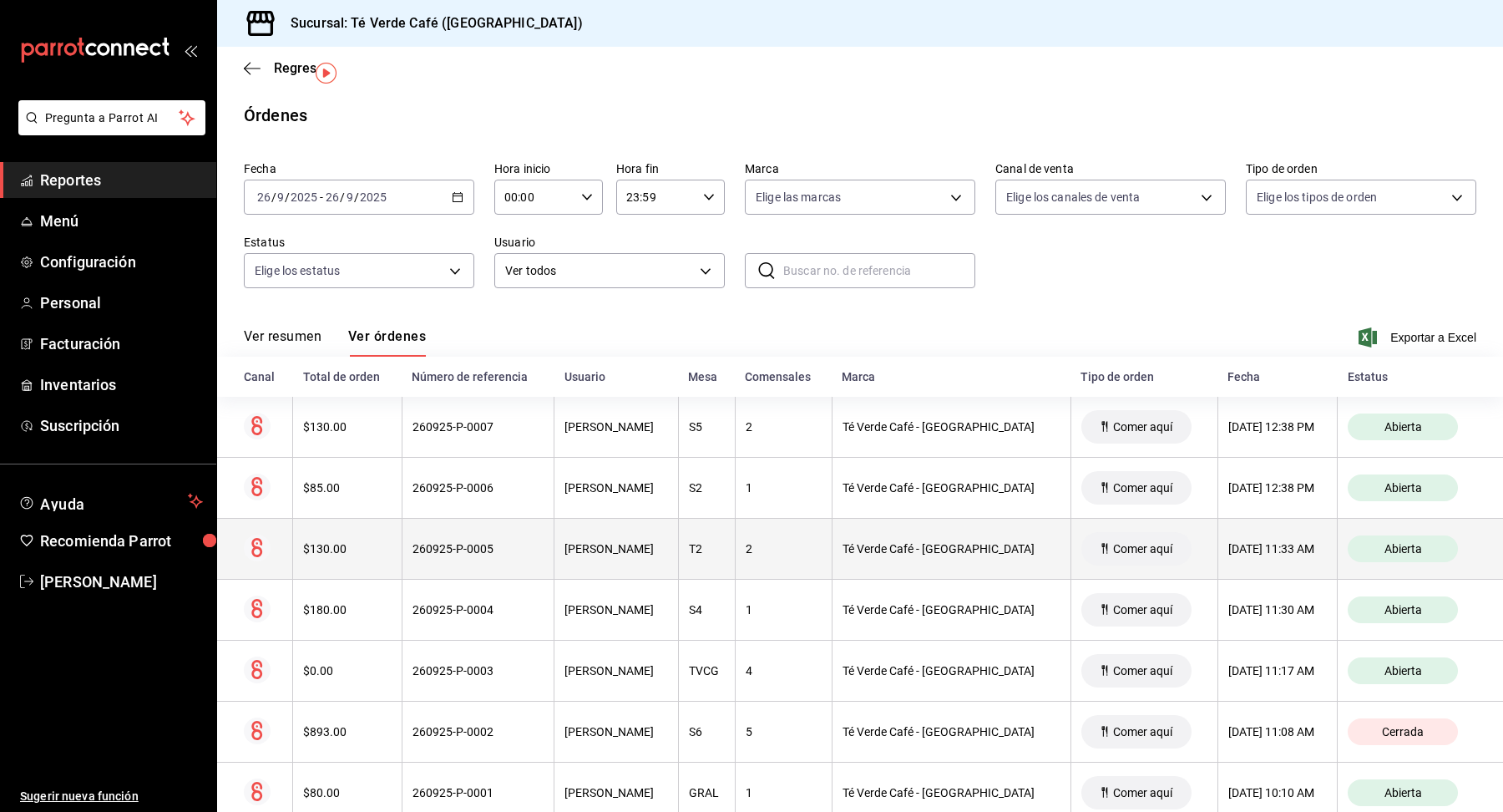
scroll to position [42, 0]
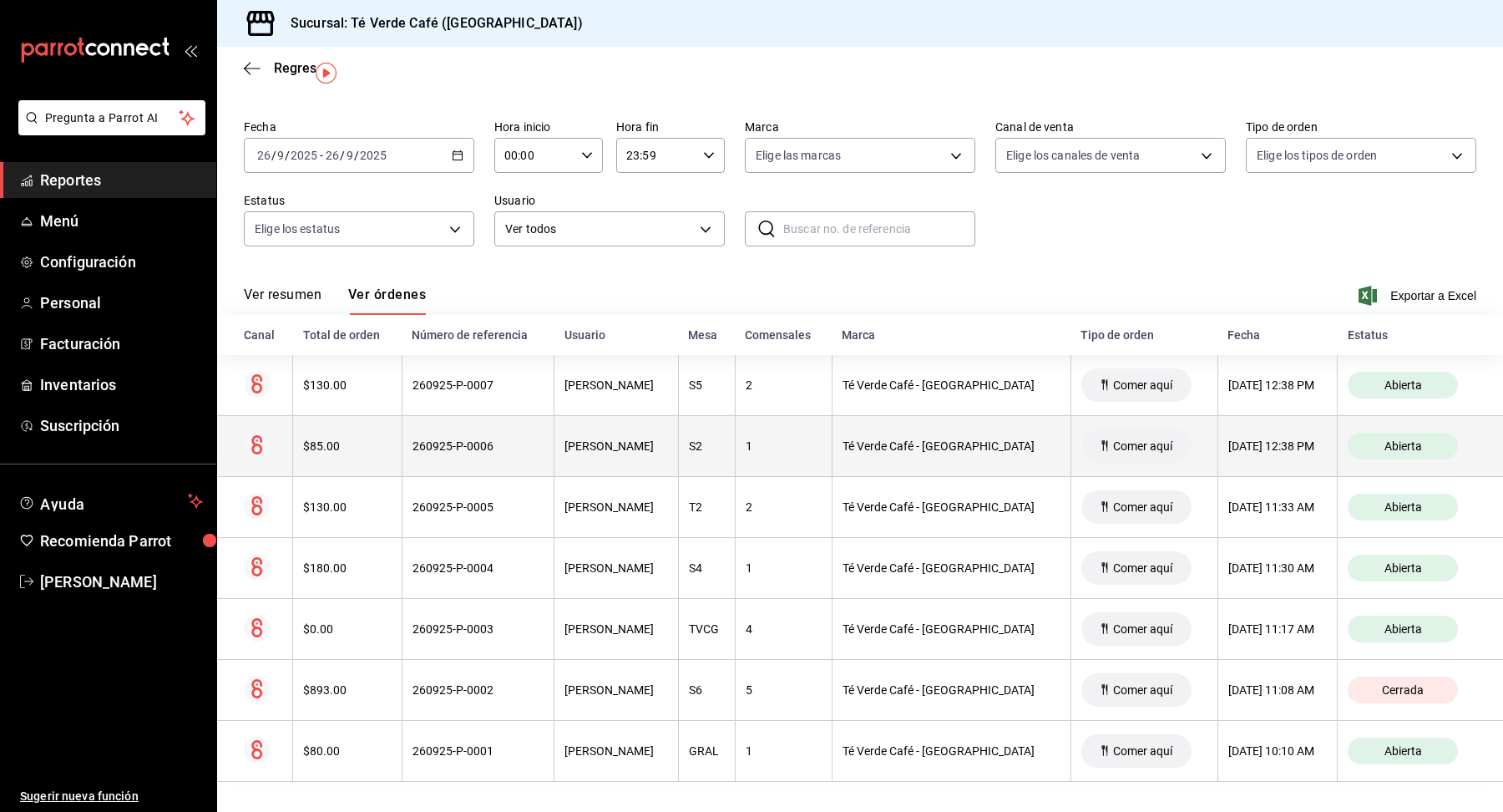
click at [346, 453] on th "$85.00" at bounding box center [347, 446] width 109 height 61
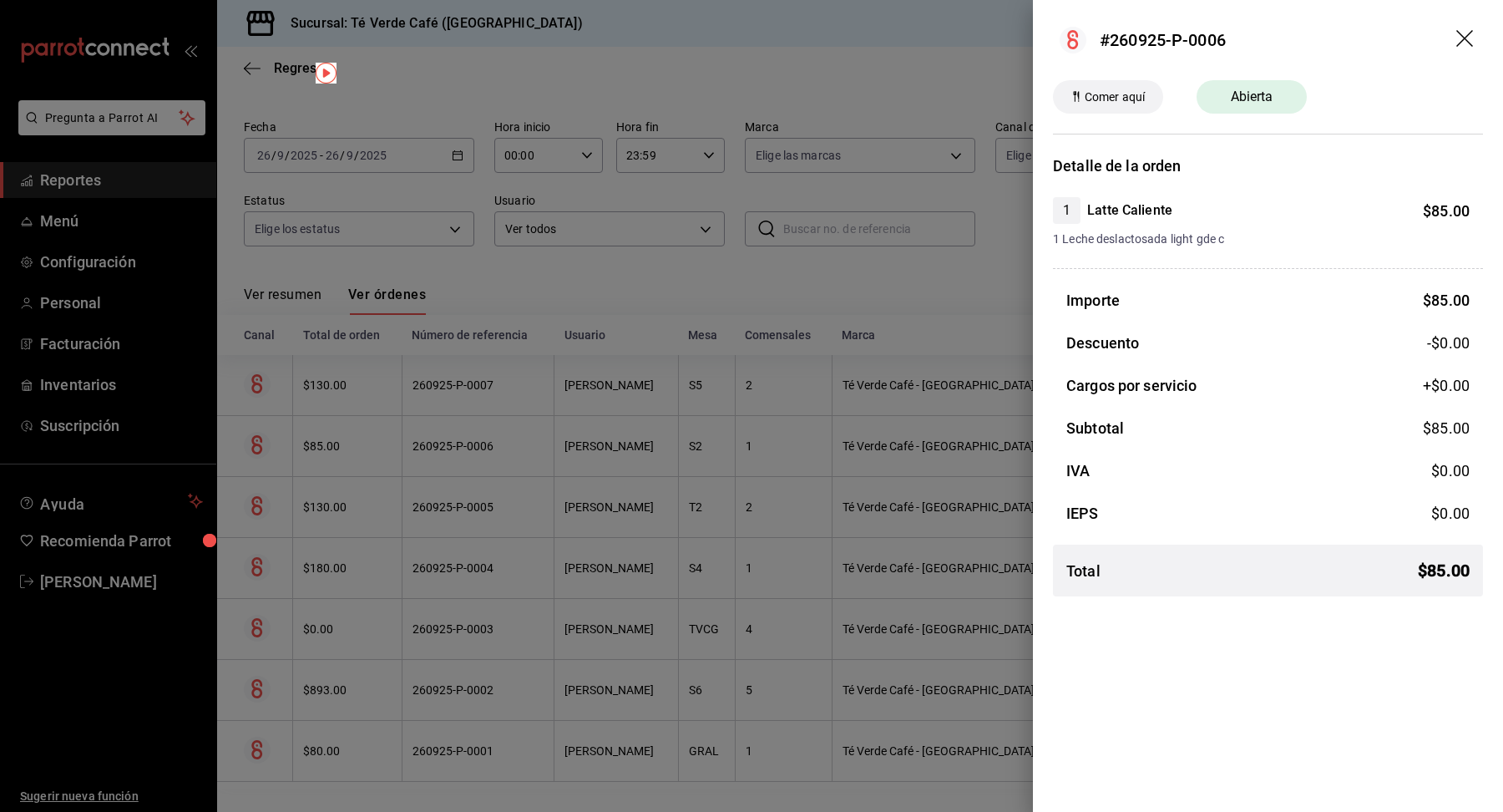
click at [1469, 39] on icon "drag" at bounding box center [1466, 40] width 20 height 20
